Goal: Task Accomplishment & Management: Manage account settings

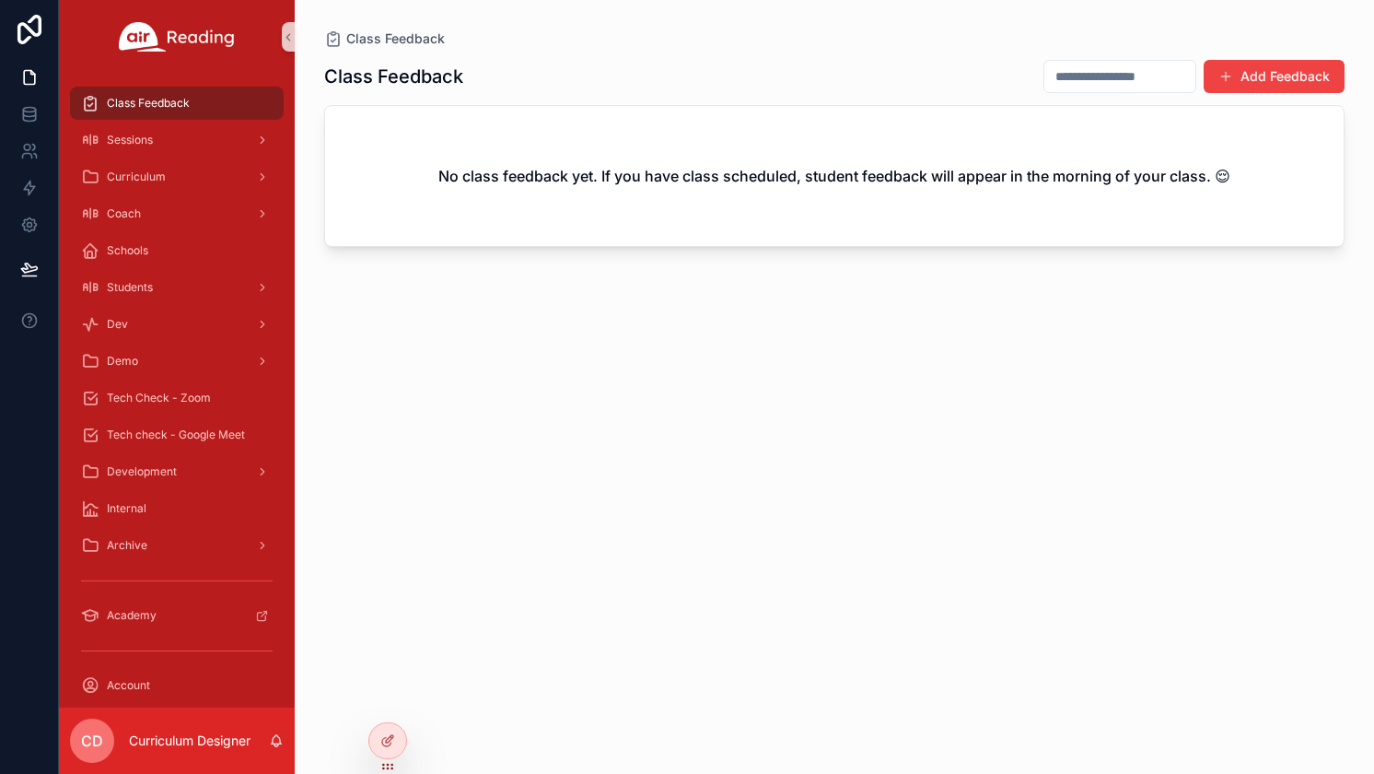
click at [280, 740] on icon "scrollable content" at bounding box center [277, 739] width 10 height 8
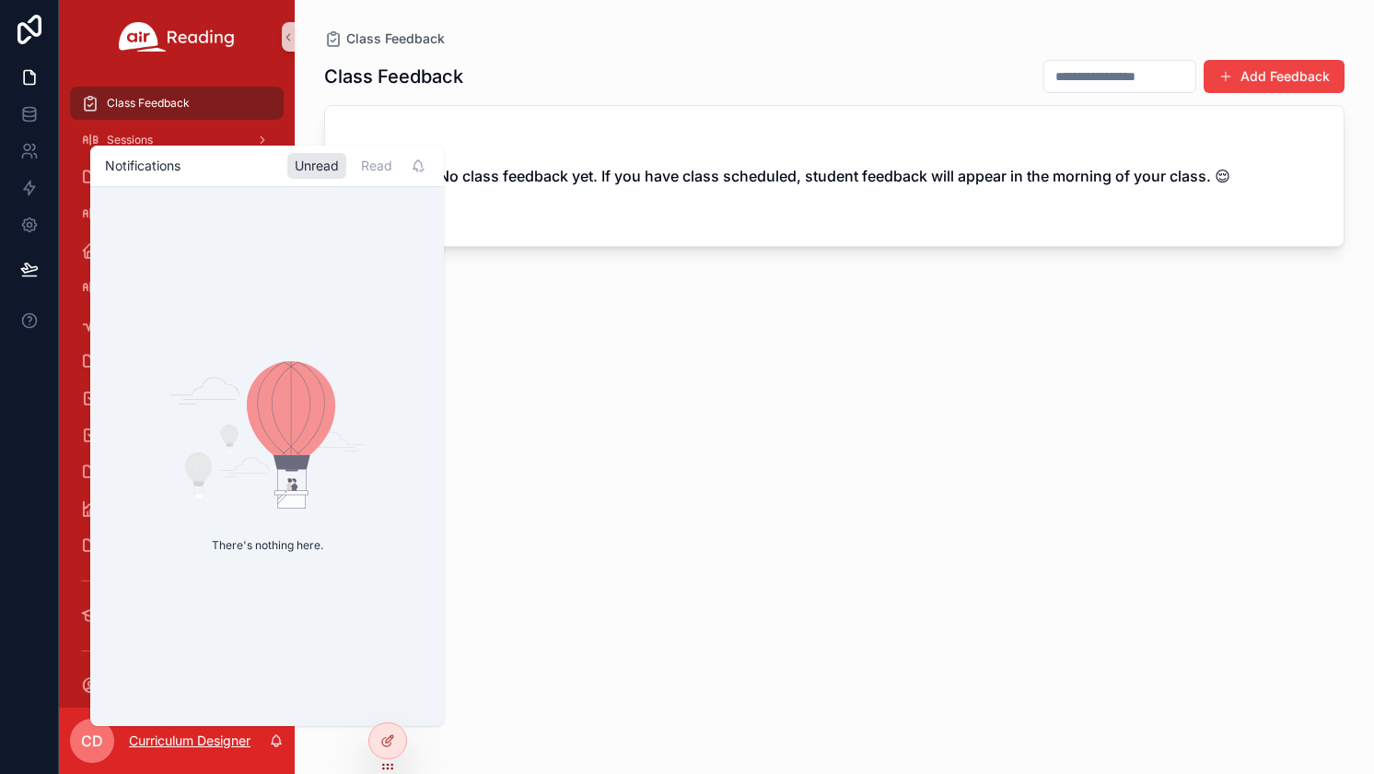
click at [211, 744] on p "Curriculum Designer" at bounding box center [190, 740] width 122 height 18
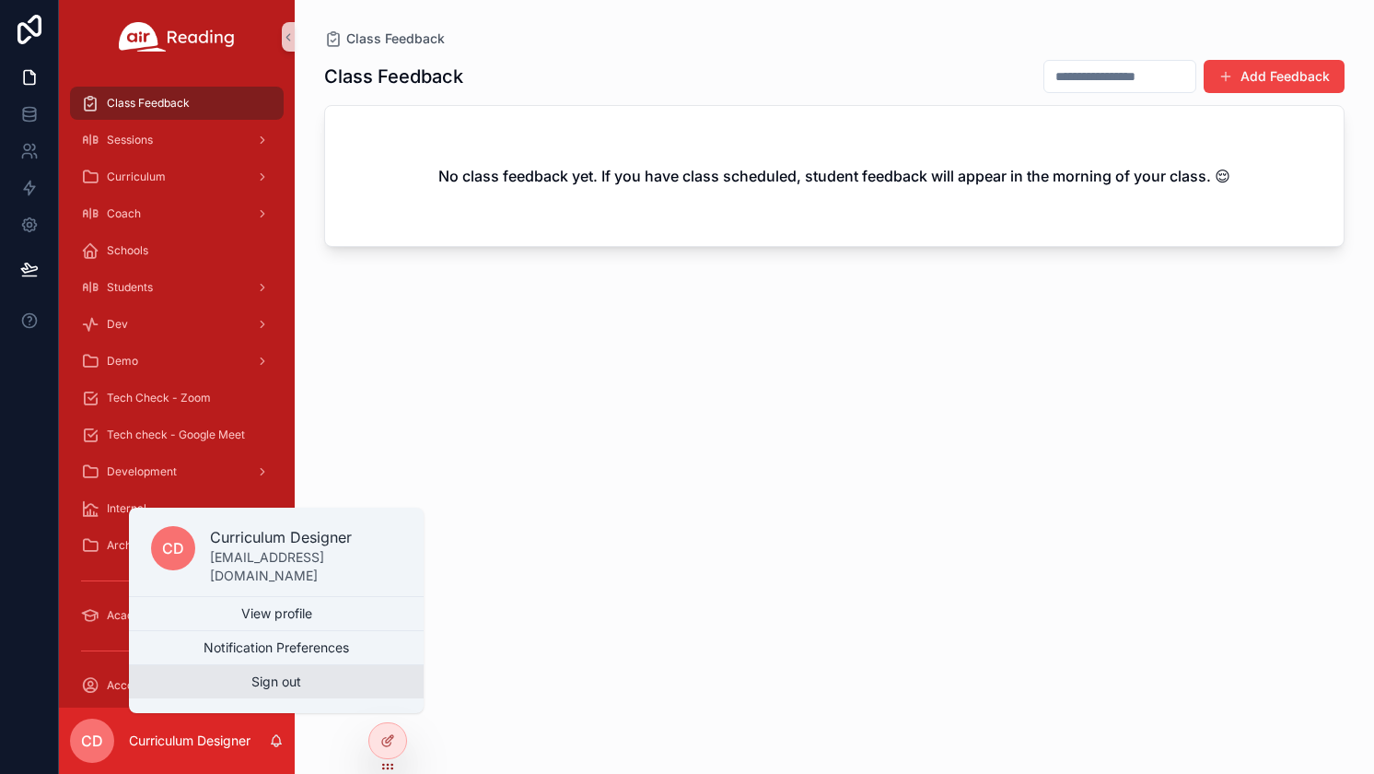
click at [247, 682] on button "Sign out" at bounding box center [276, 681] width 295 height 33
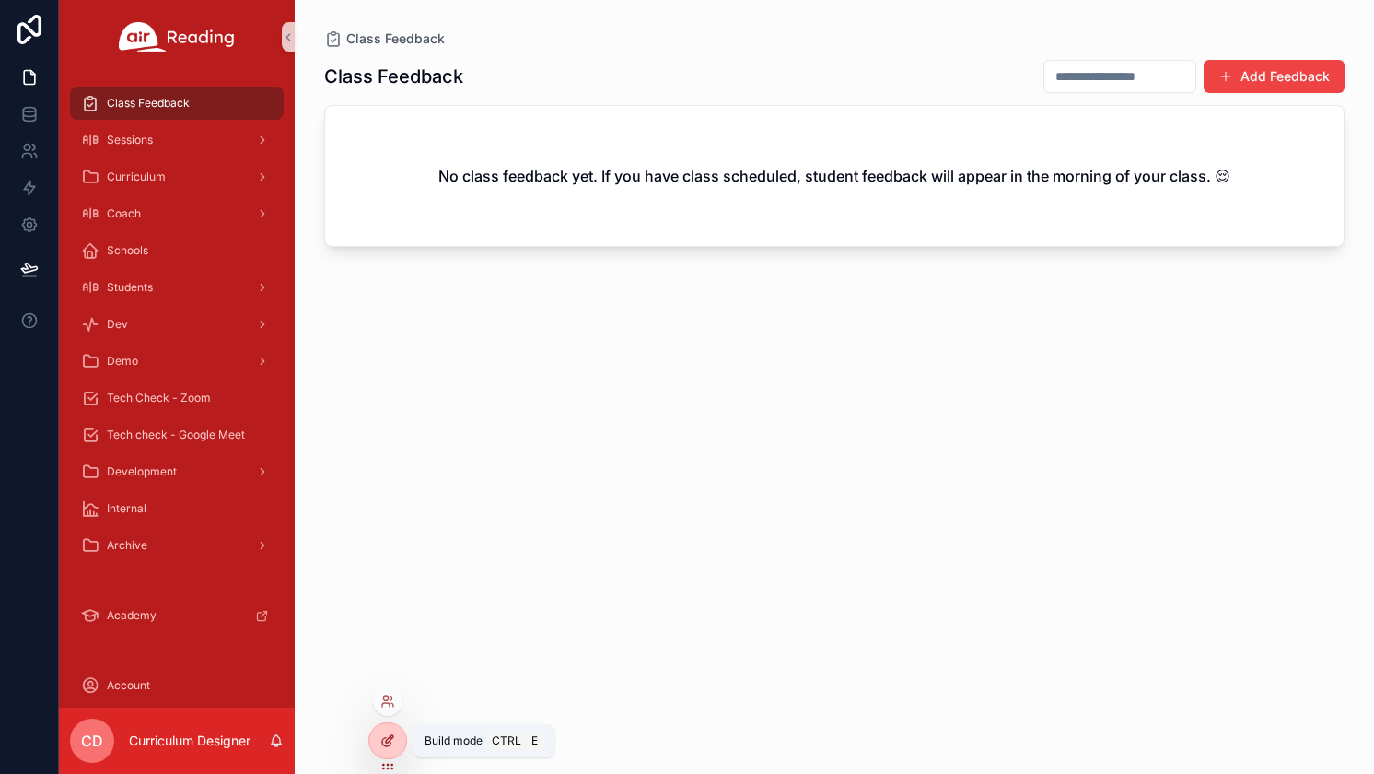
click at [391, 739] on icon at bounding box center [387, 740] width 15 height 15
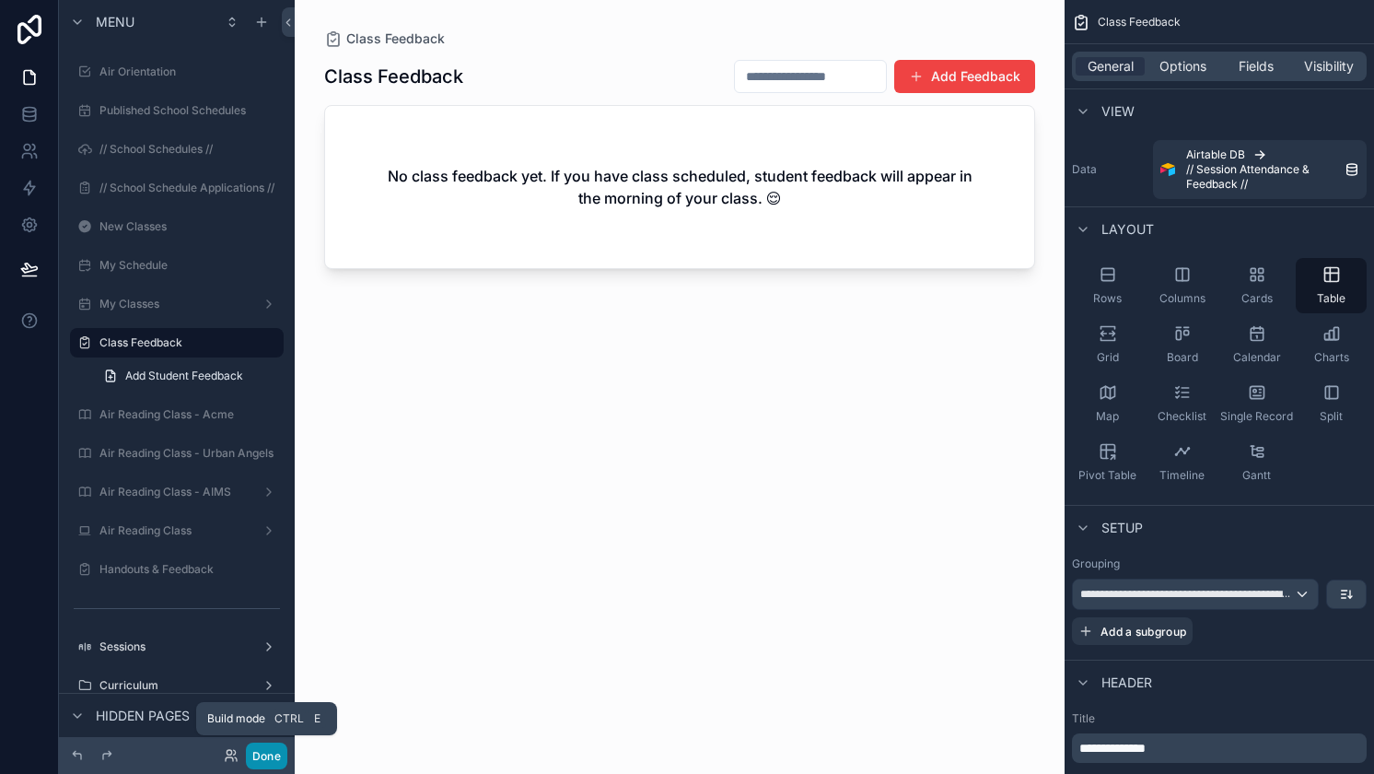
click at [265, 755] on button "Done" at bounding box center [266, 755] width 41 height 27
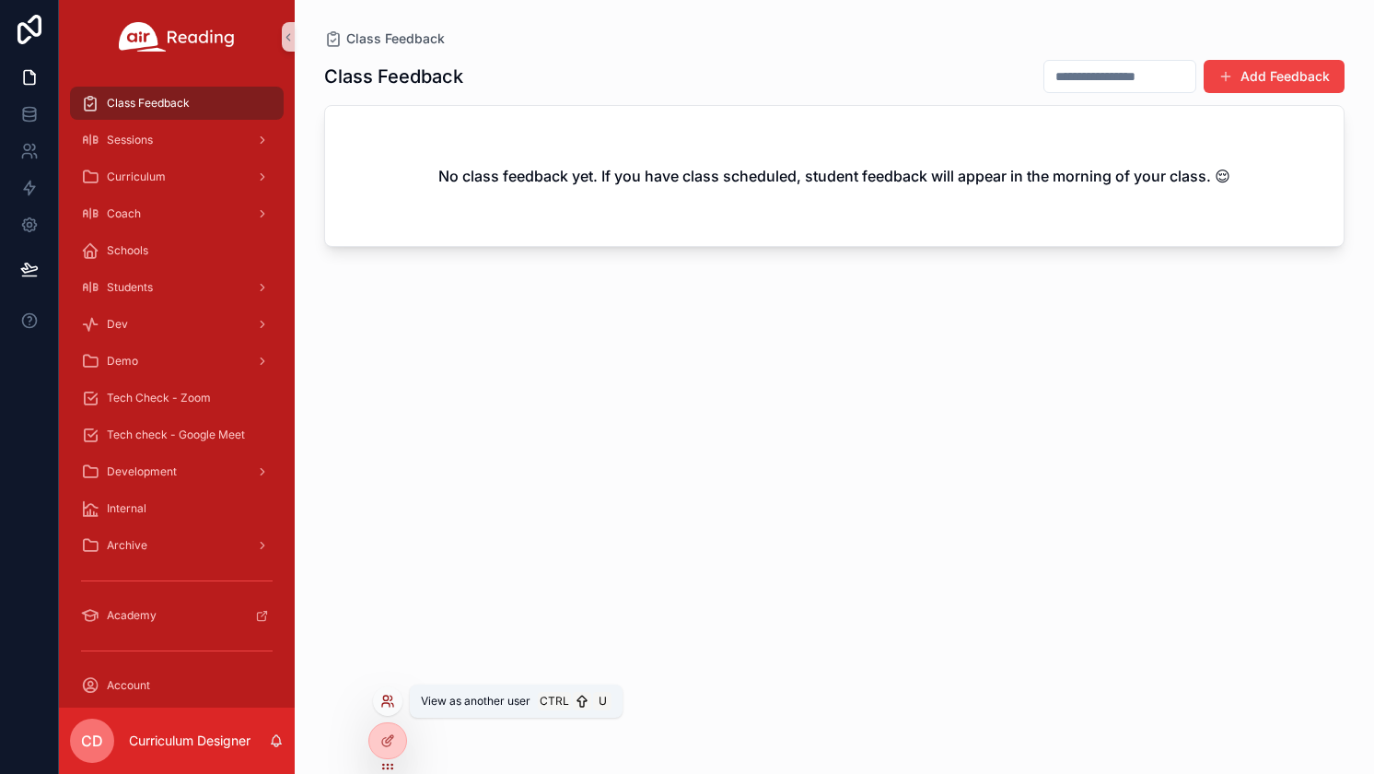
click at [390, 702] on icon at bounding box center [387, 701] width 15 height 15
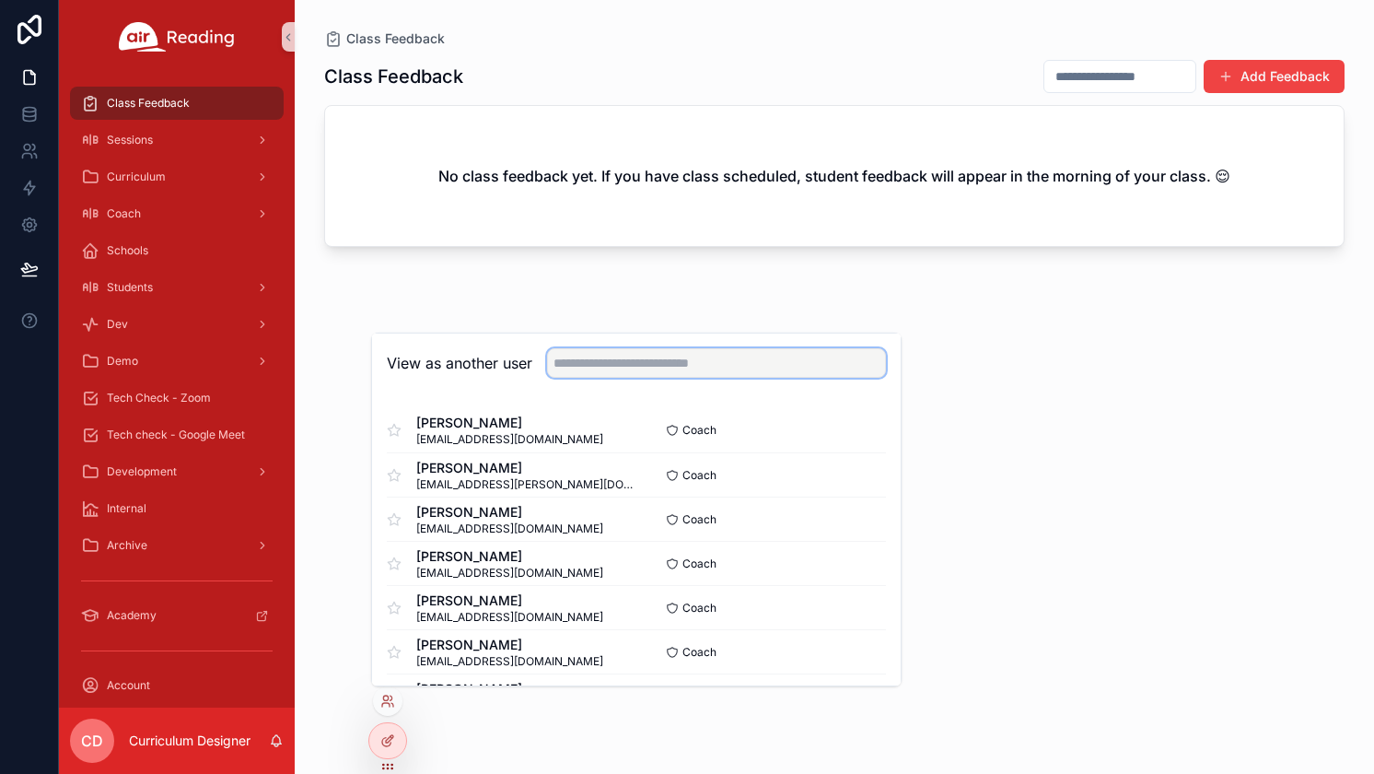
click at [719, 364] on input "text" at bounding box center [716, 362] width 339 height 29
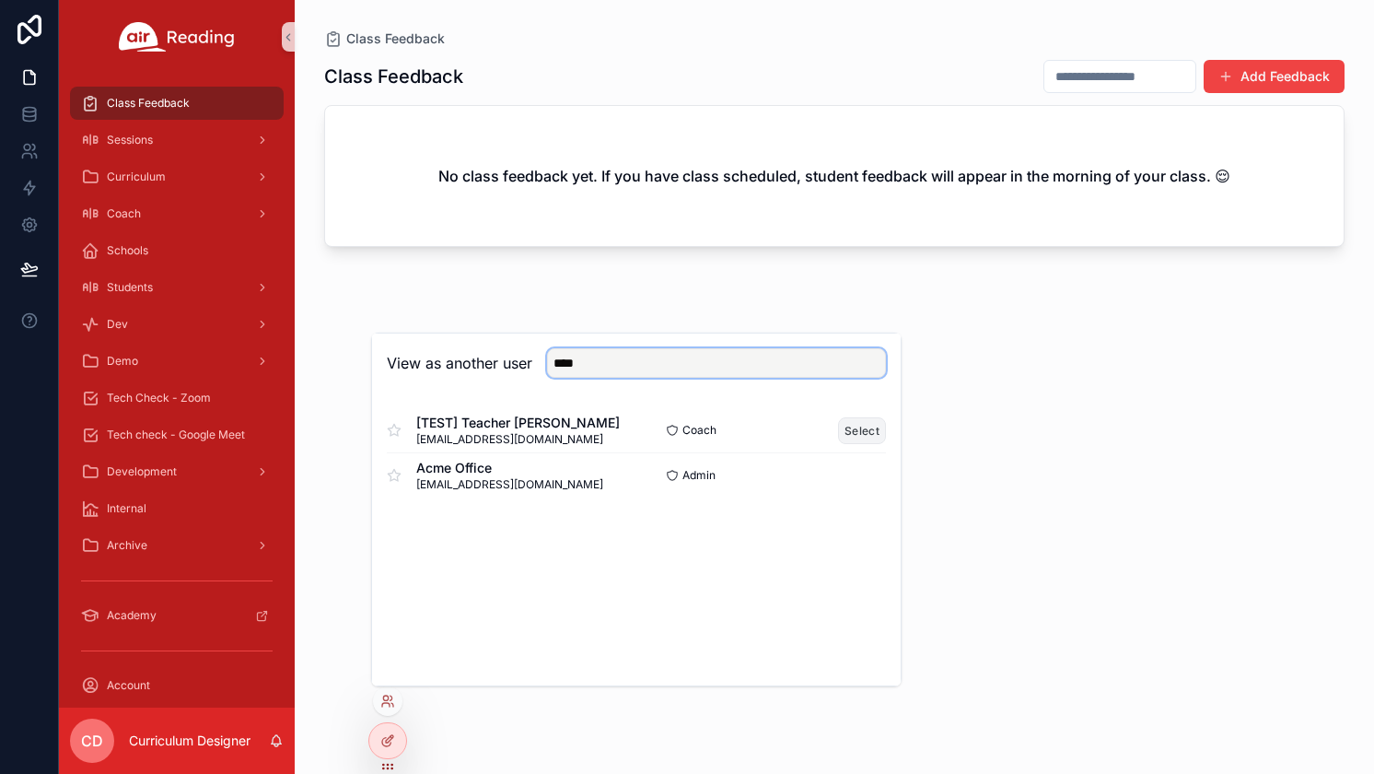
type input "****"
click at [862, 434] on button "Select" at bounding box center [862, 430] width 48 height 27
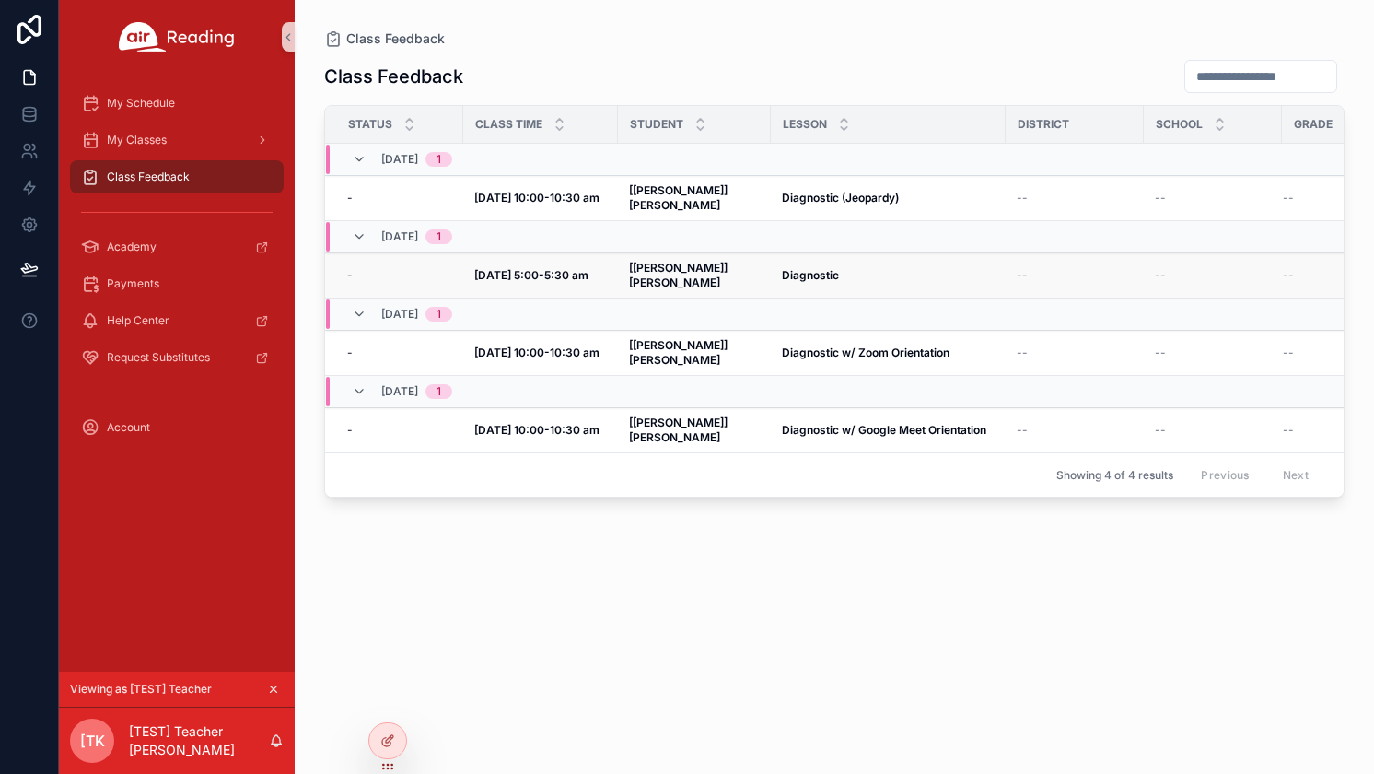
click at [787, 268] on strong "Diagnostic" at bounding box center [810, 275] width 57 height 14
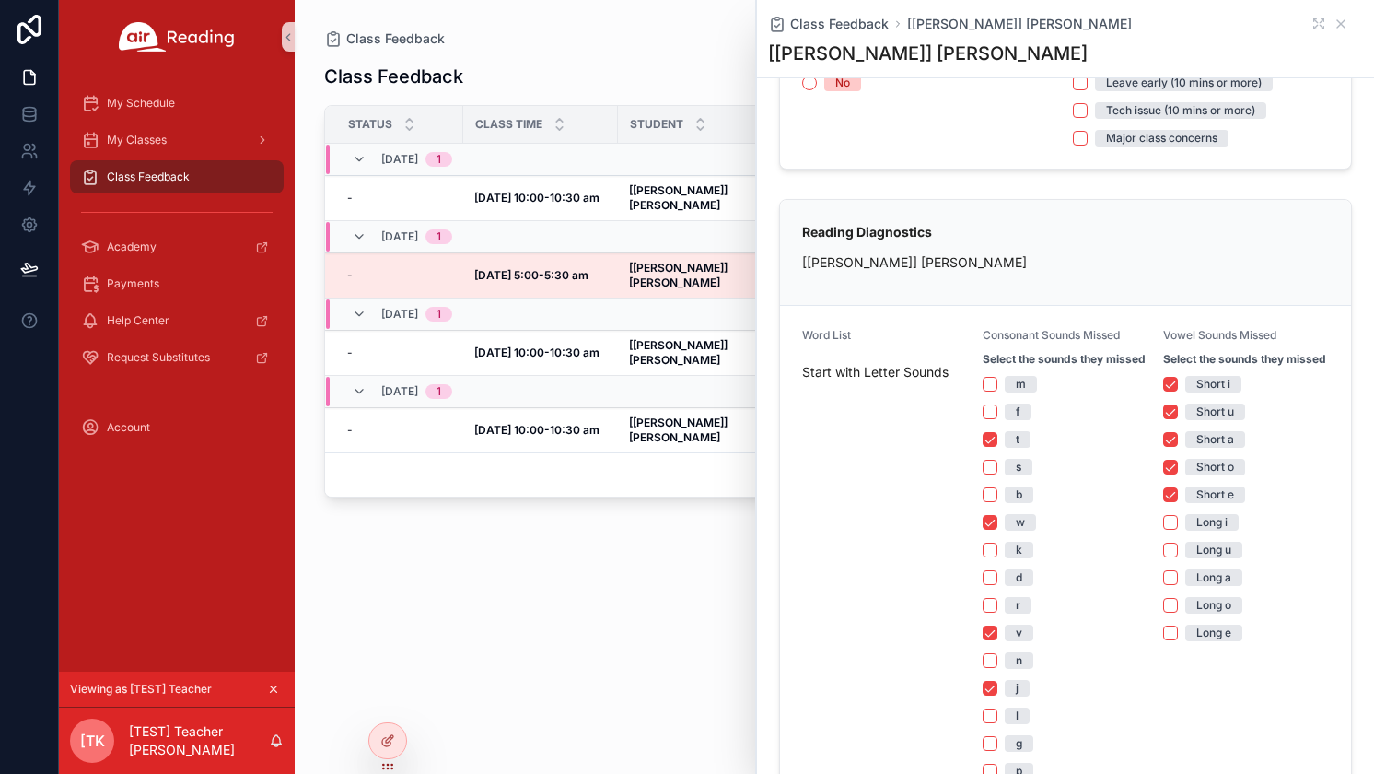
scroll to position [276, 0]
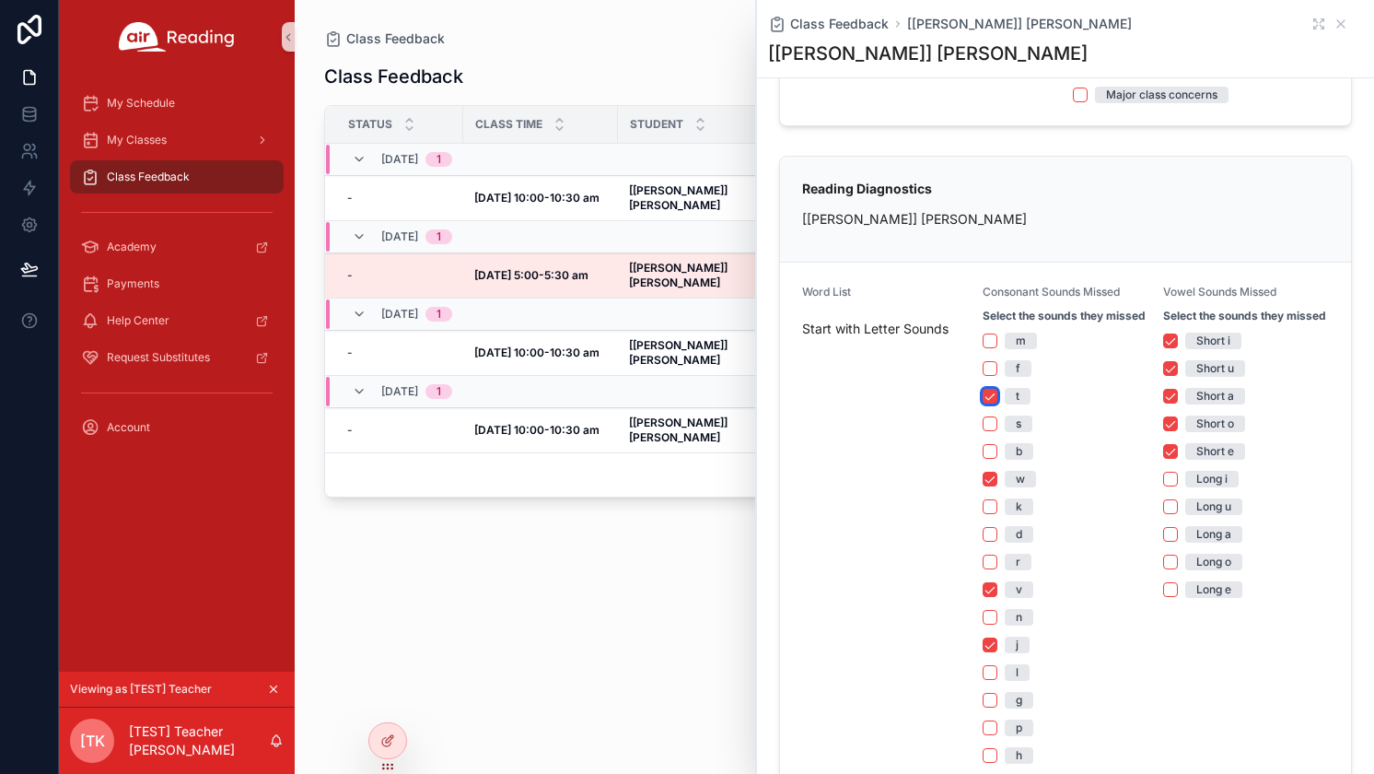
click at [987, 403] on button "t" at bounding box center [990, 396] width 15 height 15
click at [1166, 459] on button "Short e" at bounding box center [1170, 451] width 15 height 15
click at [1163, 431] on button "Short o" at bounding box center [1170, 423] width 15 height 15
click at [1163, 403] on button "Short a" at bounding box center [1170, 396] width 15 height 15
click at [1164, 376] on button "Short u" at bounding box center [1170, 368] width 15 height 15
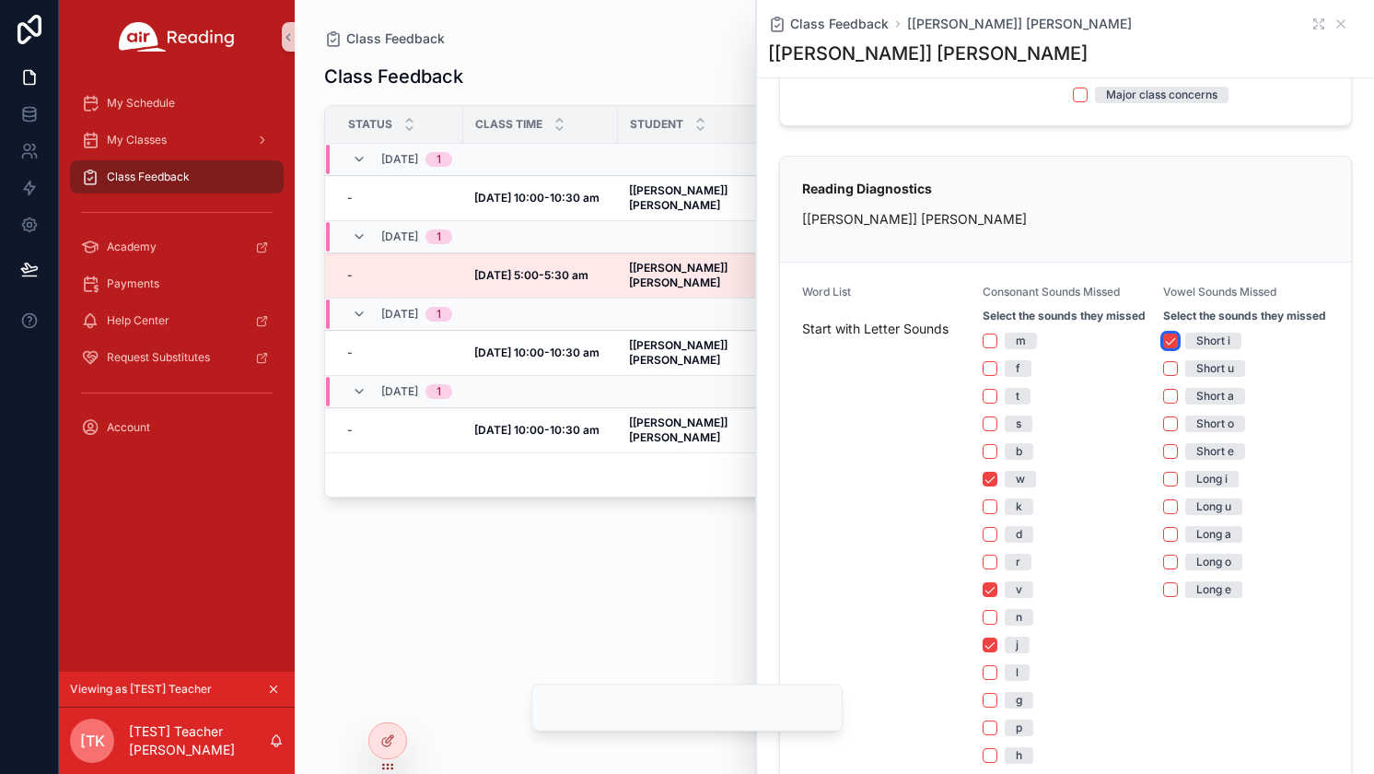
click at [1163, 348] on button "Short i" at bounding box center [1170, 340] width 15 height 15
click at [1338, 24] on icon "scrollable content" at bounding box center [1341, 23] width 7 height 7
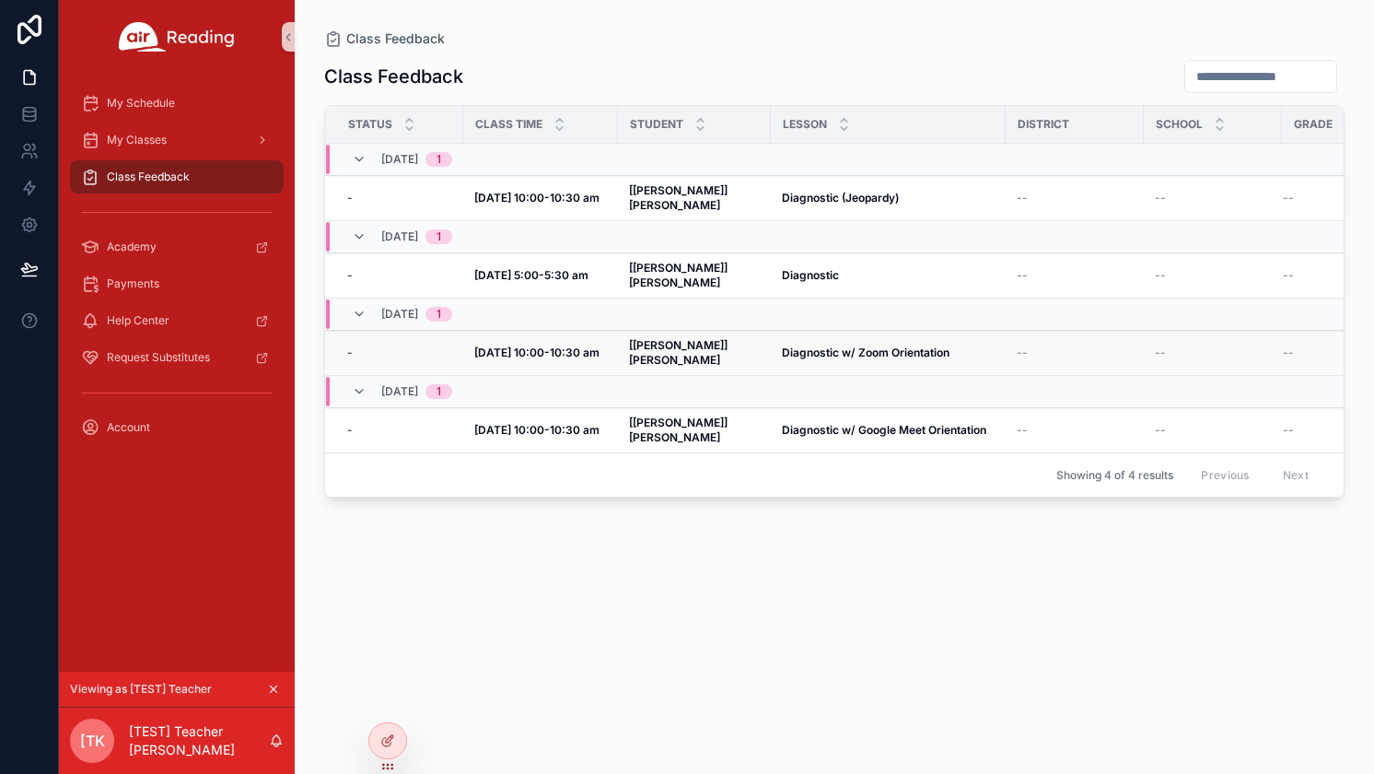
click at [812, 345] on strong "Diagnostic w/ Zoom Orientation" at bounding box center [866, 352] width 168 height 14
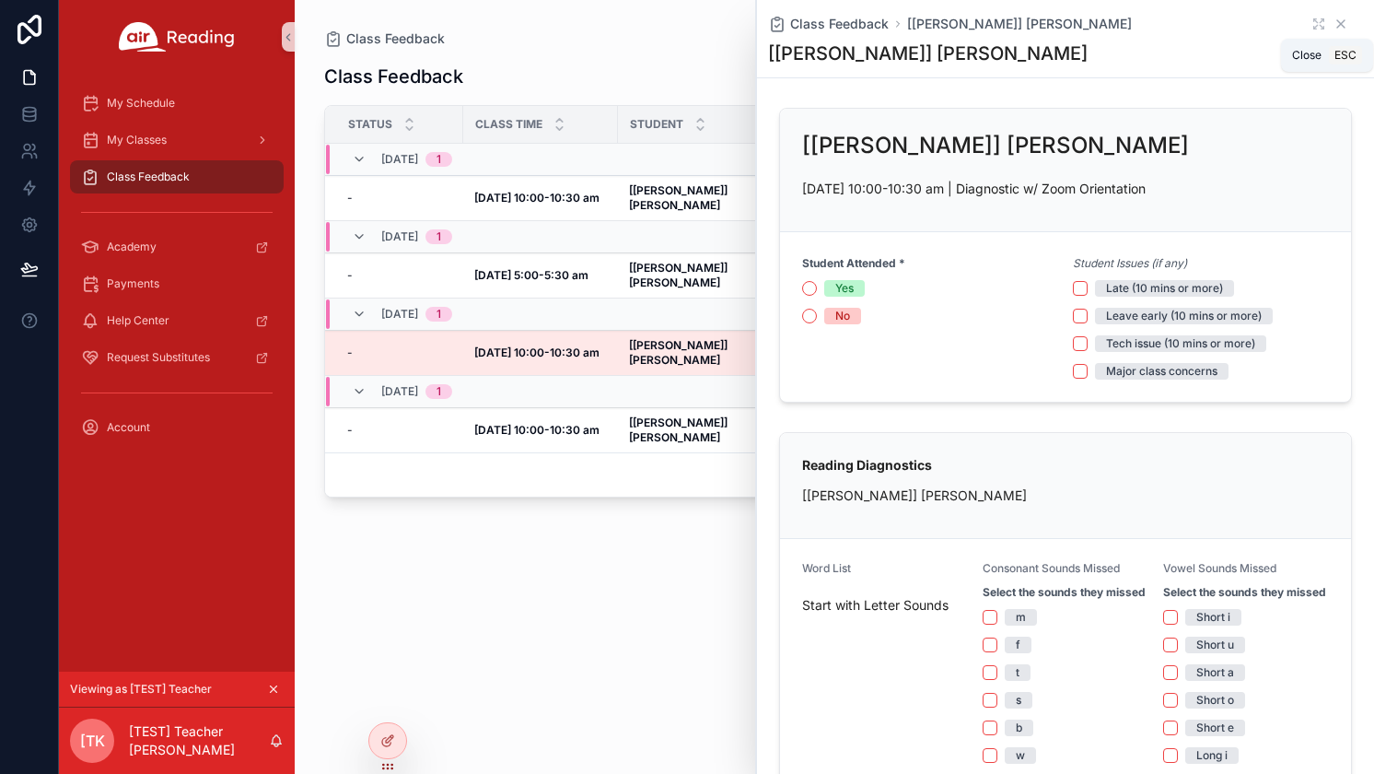
click at [1334, 25] on icon "scrollable content" at bounding box center [1341, 24] width 15 height 15
